Goal: Task Accomplishment & Management: Use online tool/utility

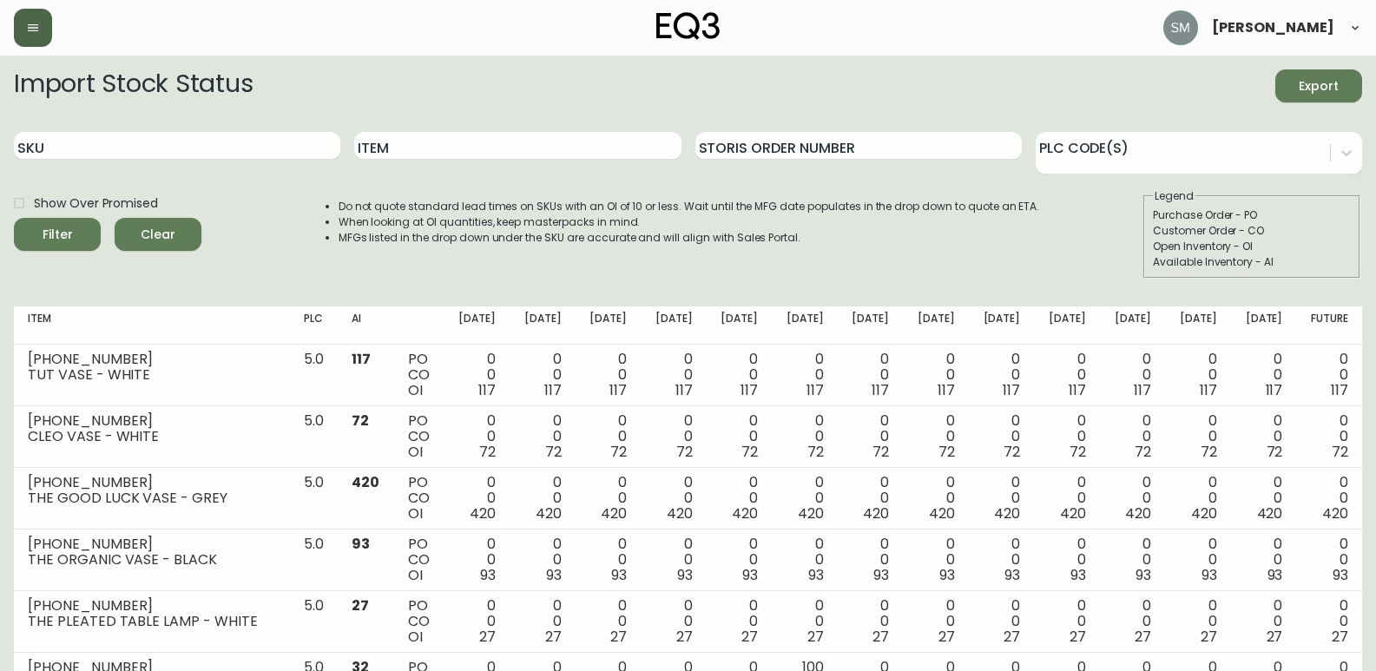
click at [24, 25] on button "button" at bounding box center [33, 28] width 38 height 38
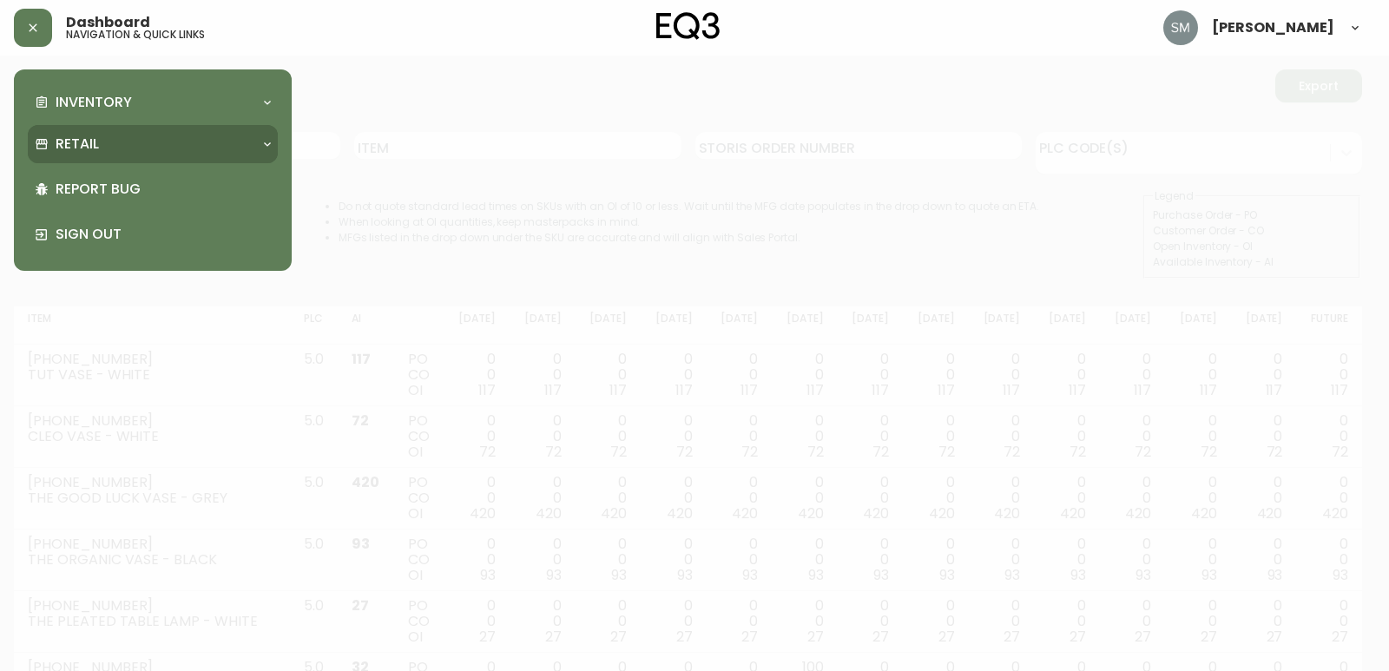
click at [127, 143] on div "Retail" at bounding box center [144, 144] width 219 height 19
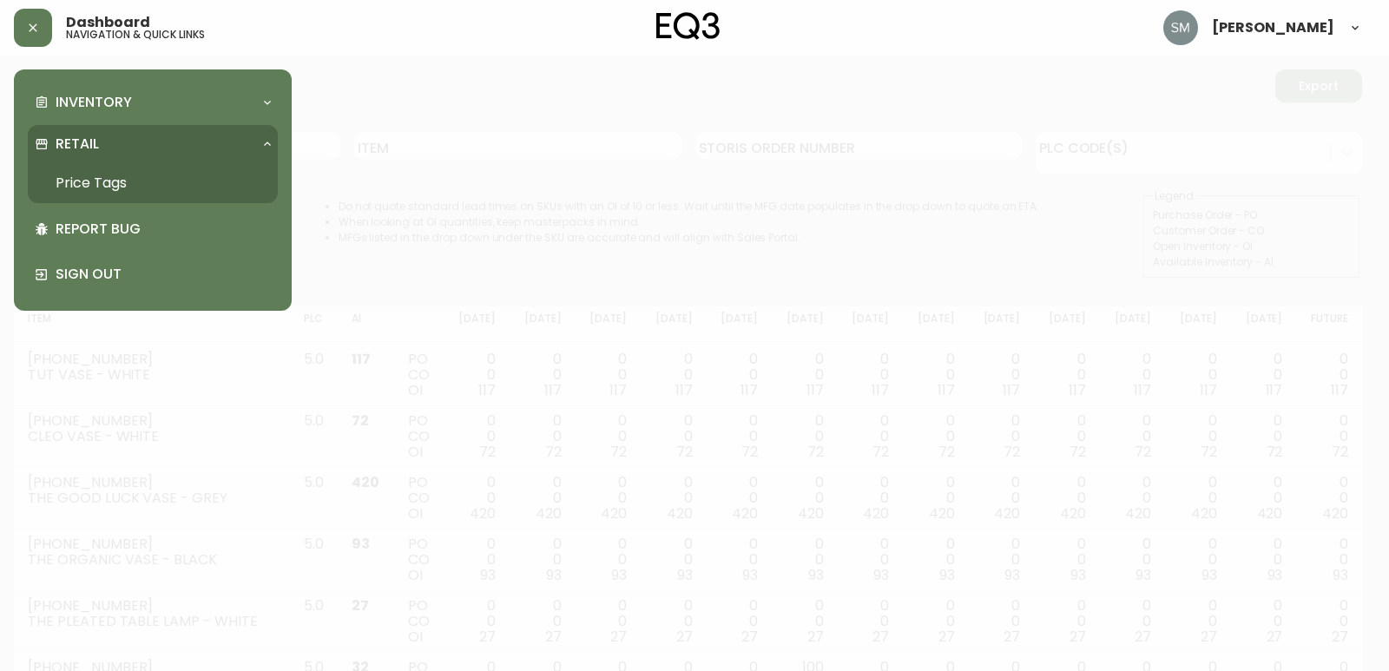
click at [118, 182] on link "Price Tags" at bounding box center [153, 183] width 250 height 40
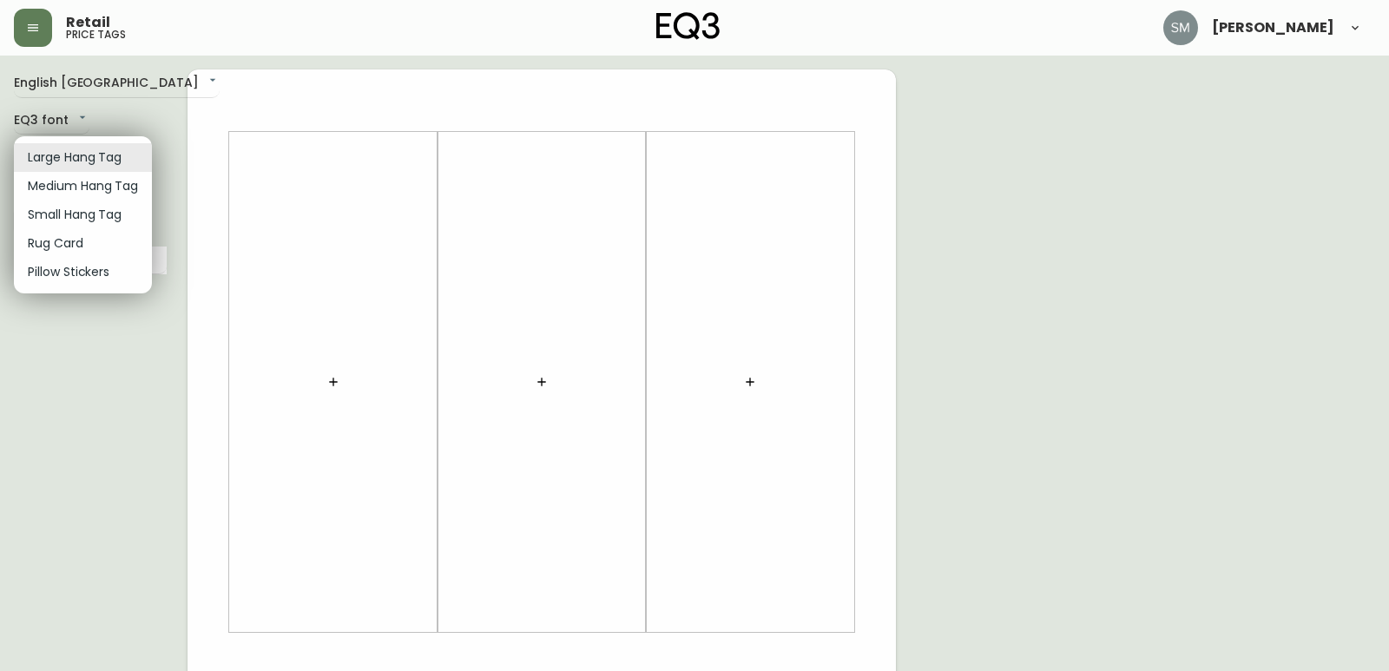
click at [125, 156] on body "Retail price tags [PERSON_NAME] English [GEOGRAPHIC_DATA] en_CA EQ3 font EQ3 La…" at bounding box center [694, 618] width 1389 height 1236
click at [109, 217] on li "Small Hang Tag" at bounding box center [83, 215] width 138 height 29
type input "small"
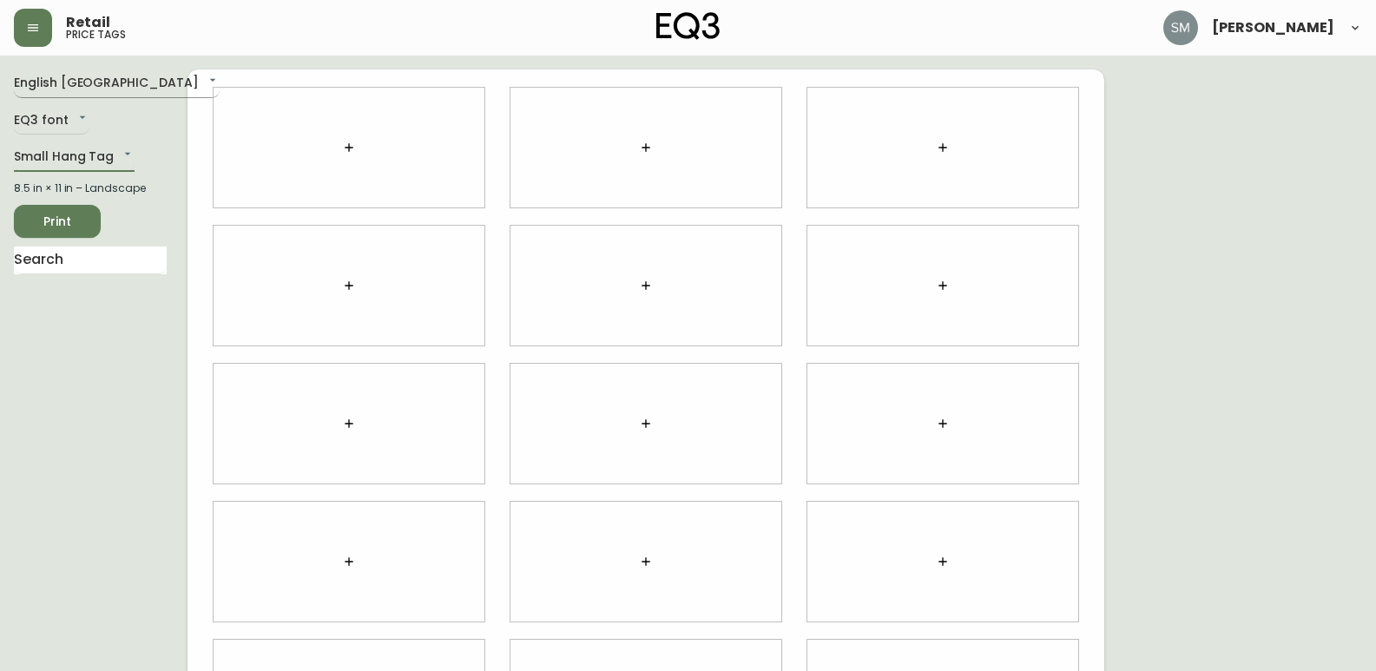
click at [128, 76] on body "Retail price tags [PERSON_NAME] English [GEOGRAPHIC_DATA] en_CA EQ3 font EQ3 Sm…" at bounding box center [688, 389] width 1376 height 778
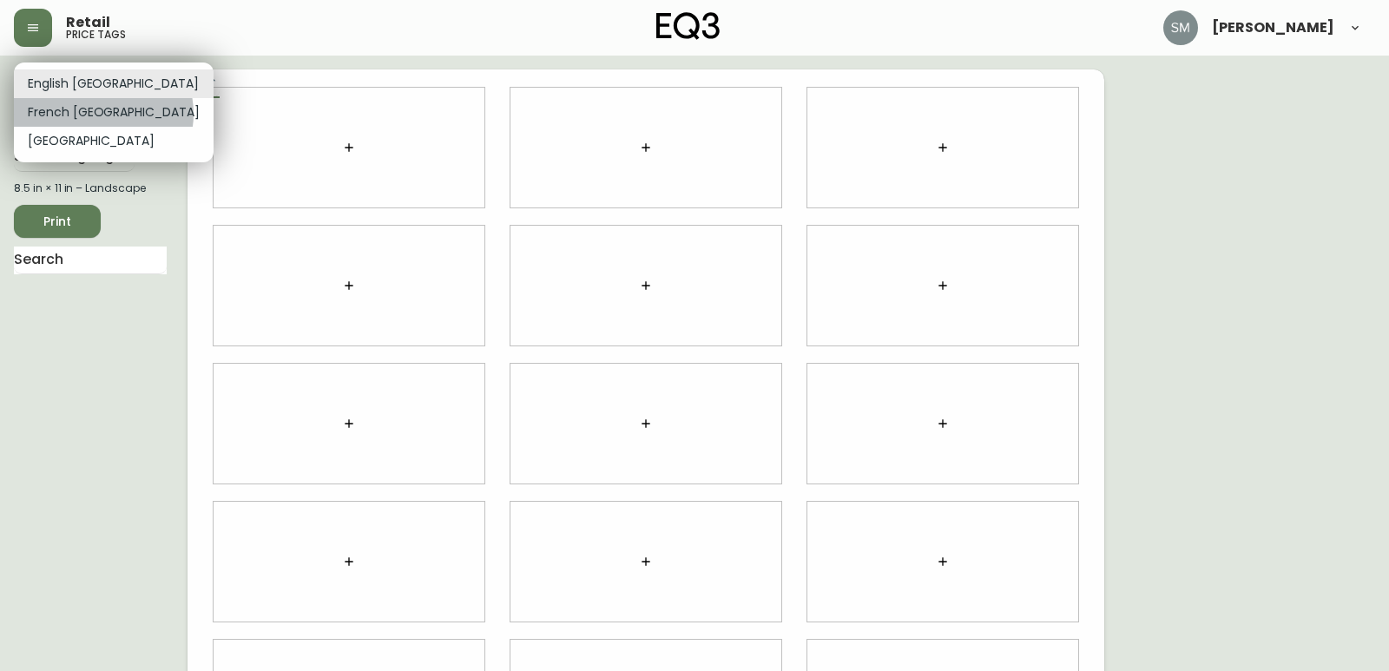
click at [102, 114] on li "French [GEOGRAPHIC_DATA]" at bounding box center [114, 112] width 200 height 29
type input "fr_CA"
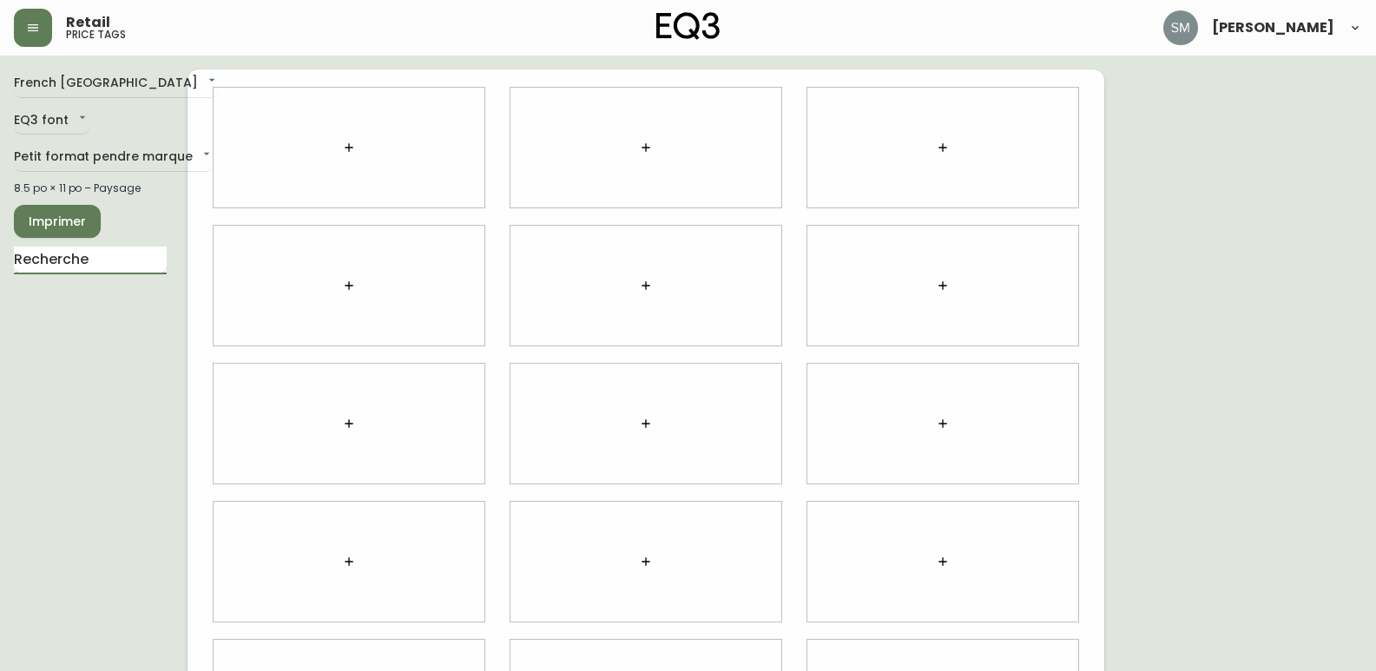
click at [102, 260] on input "text" at bounding box center [90, 261] width 153 height 28
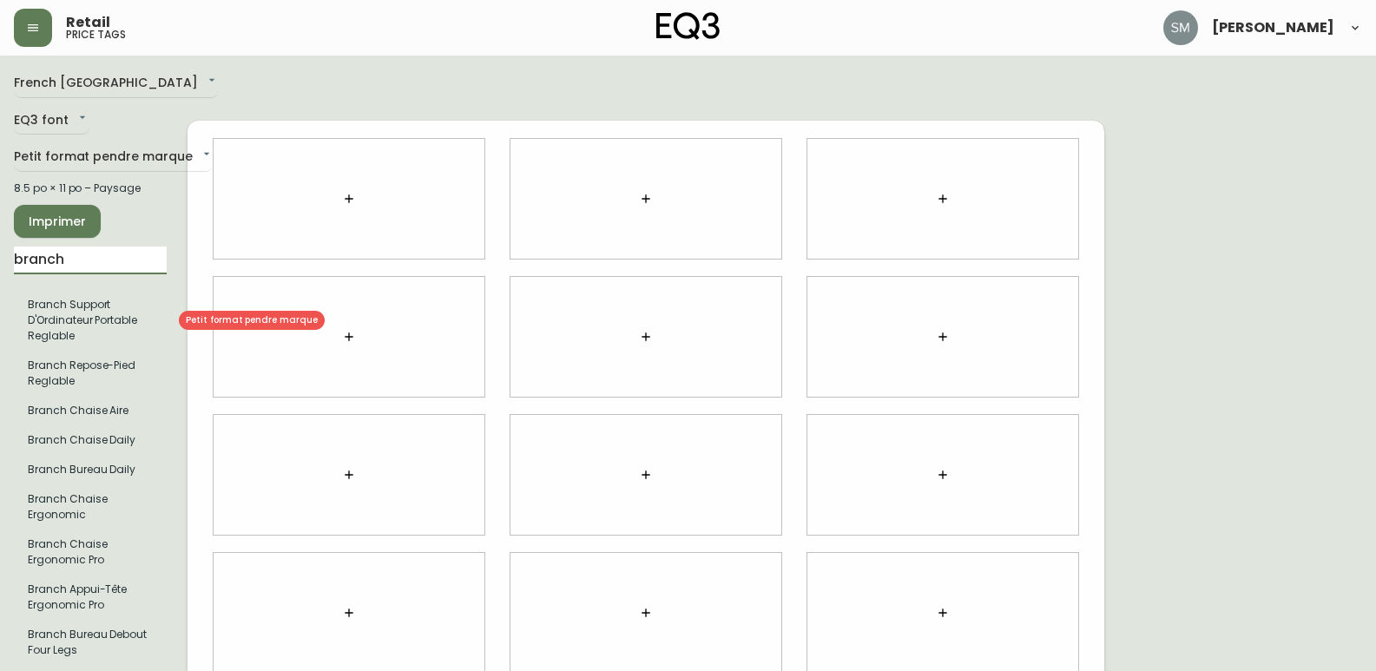
type input "branch"
